Goal: Share content: Share content

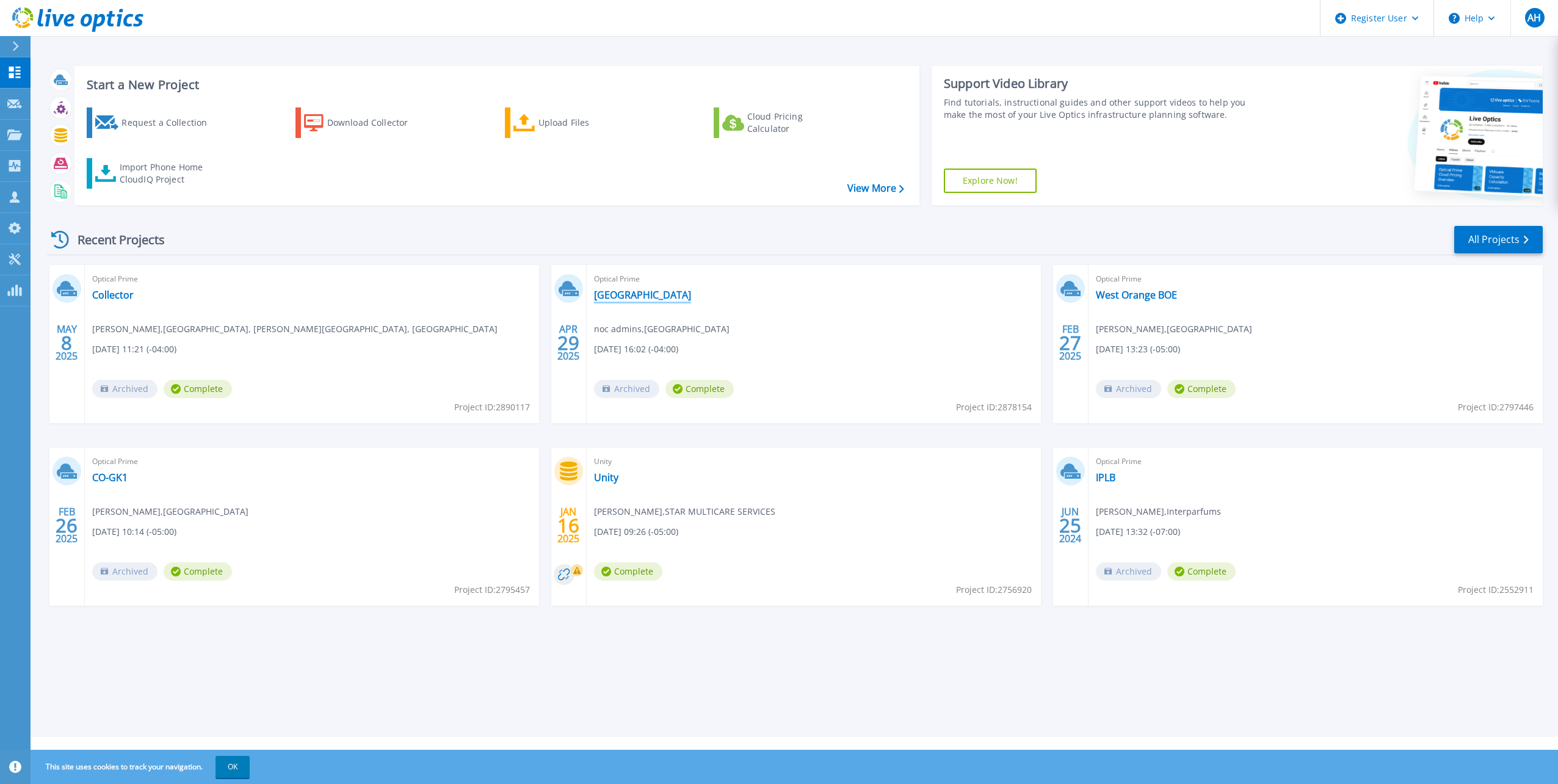
click at [607, 290] on link "[GEOGRAPHIC_DATA]" at bounding box center [642, 294] width 97 height 12
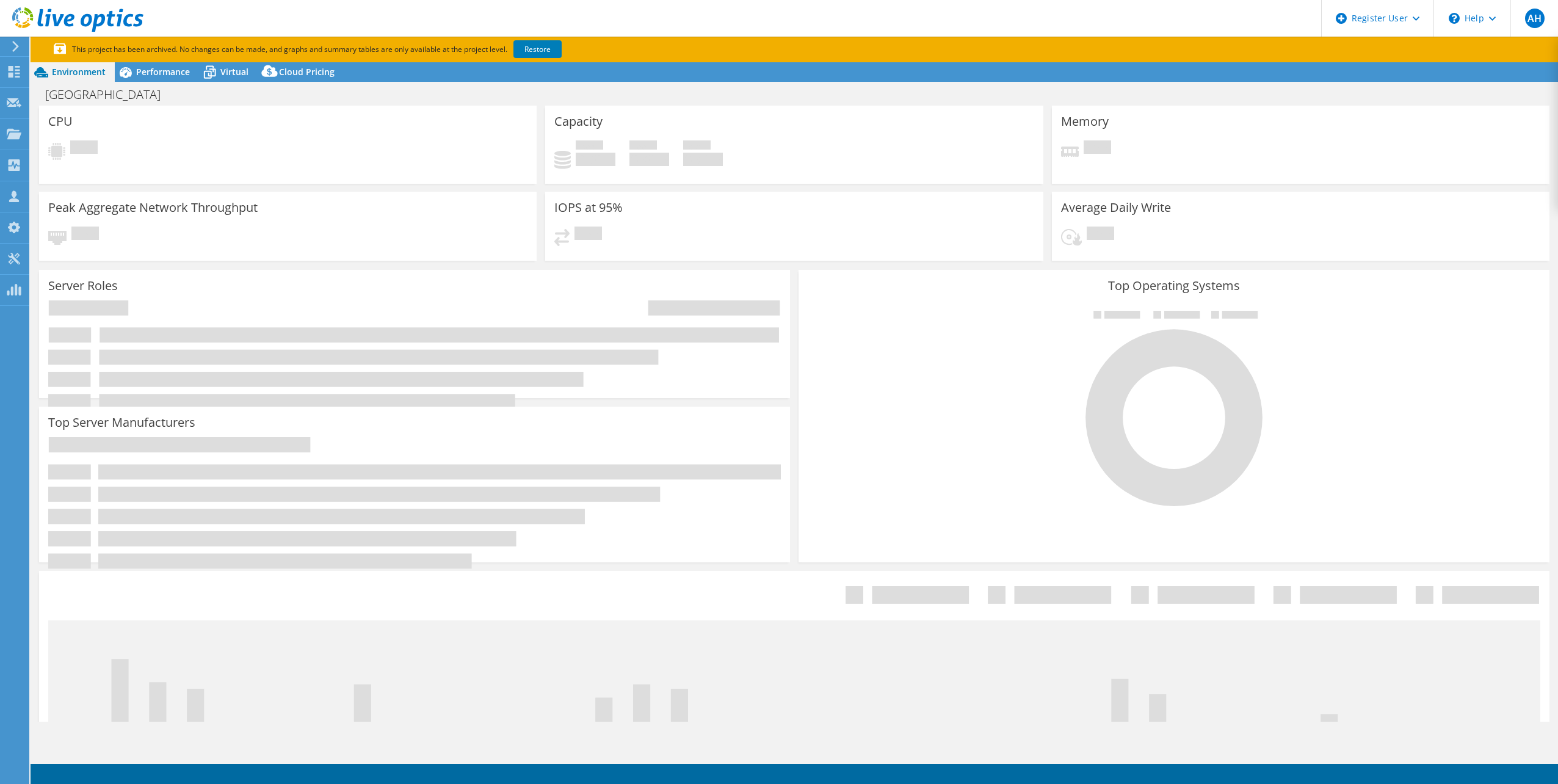
select select "USD"
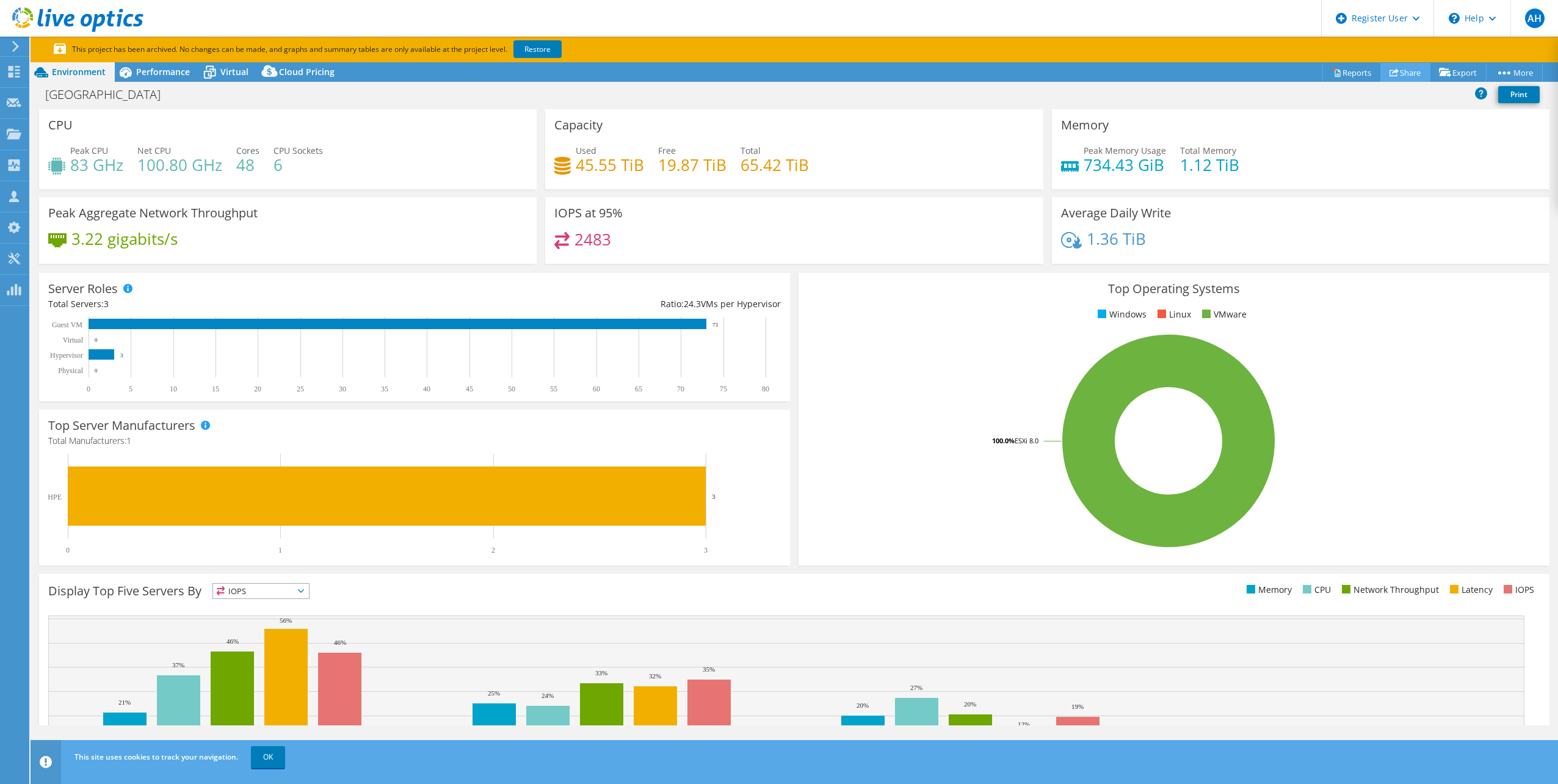
click at [1404, 65] on link "Share" at bounding box center [1405, 72] width 50 height 19
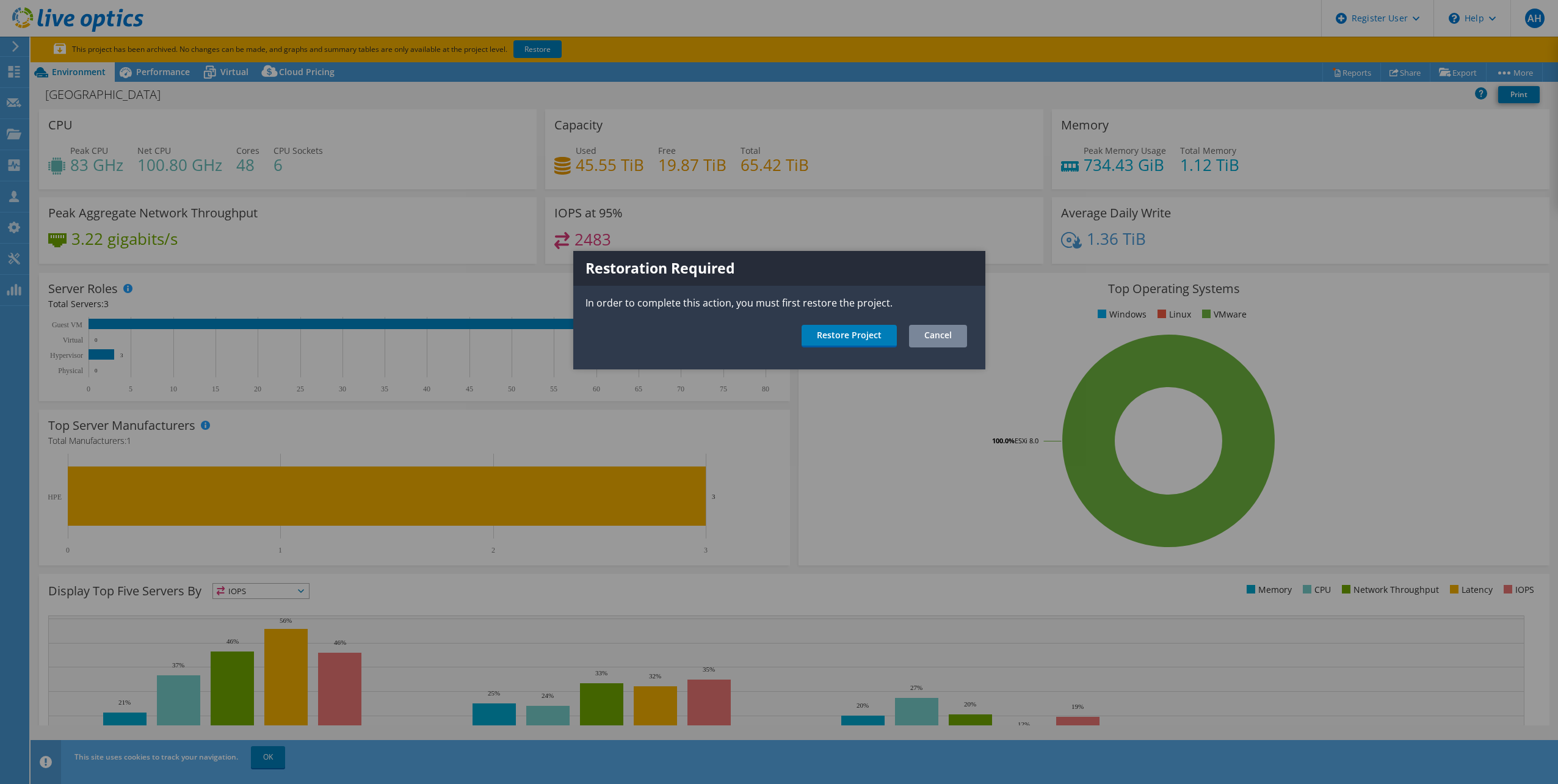
click at [938, 326] on link "Cancel" at bounding box center [937, 336] width 58 height 23
